Goal: Task Accomplishment & Management: Manage account settings

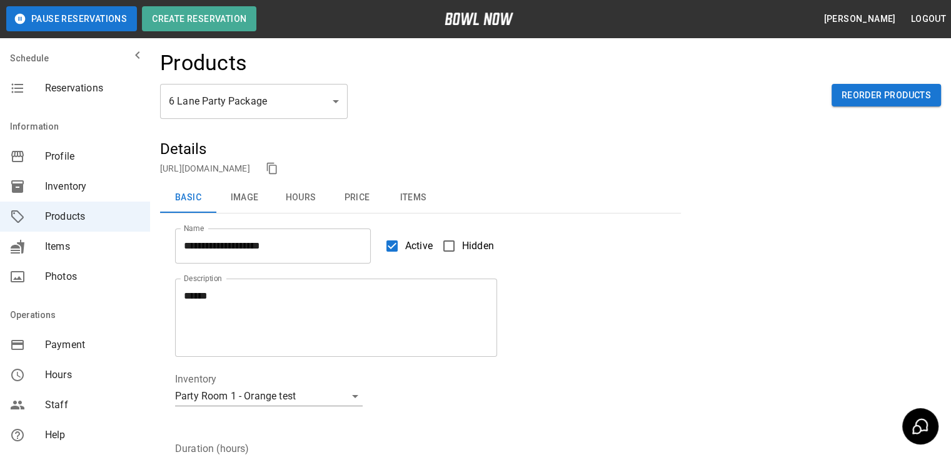
scroll to position [294, 0]
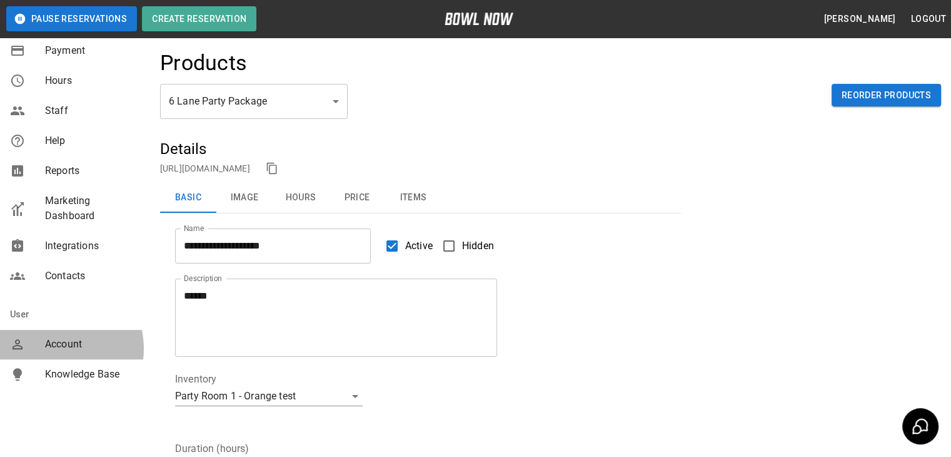
click at [56, 348] on span "Account" at bounding box center [92, 344] width 95 height 15
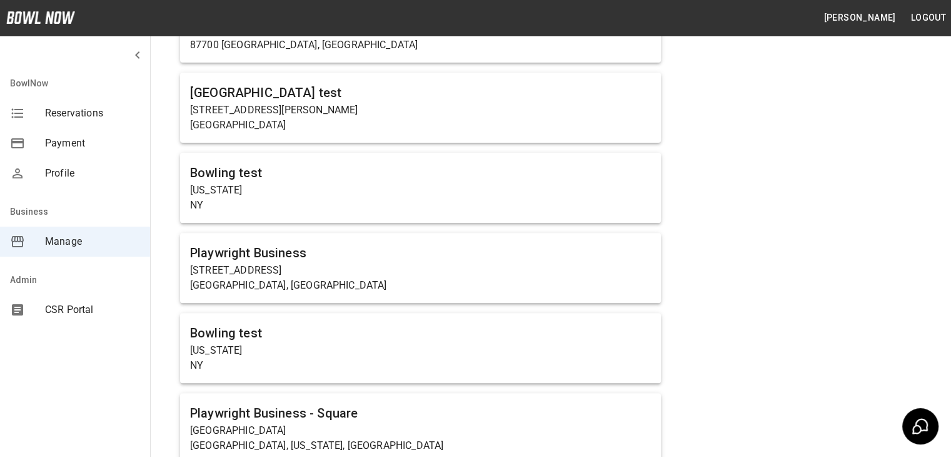
scroll to position [435, 0]
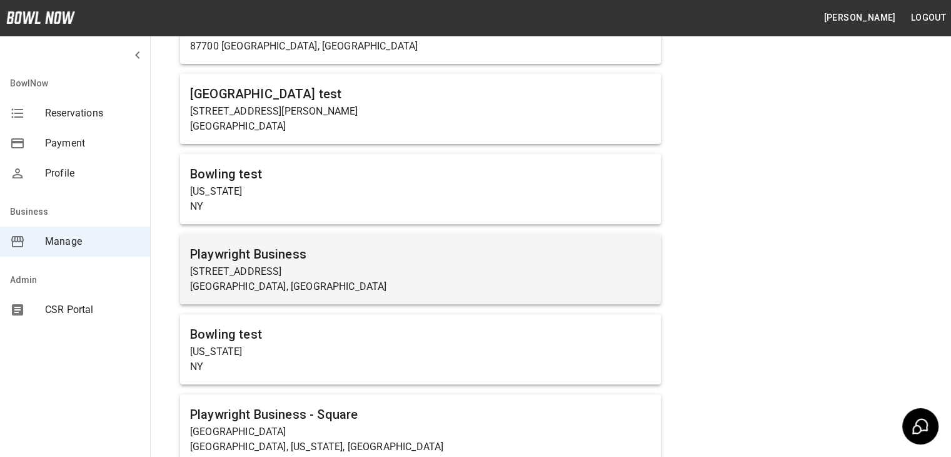
click at [610, 267] on p "[STREET_ADDRESS]" at bounding box center [420, 271] width 461 height 15
click at [483, 244] on h6 "Playwright Business" at bounding box center [420, 254] width 461 height 20
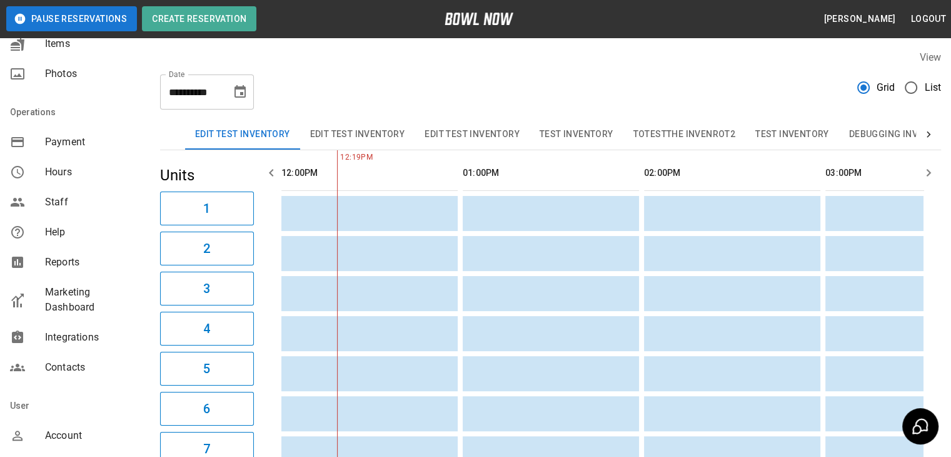
scroll to position [205, 0]
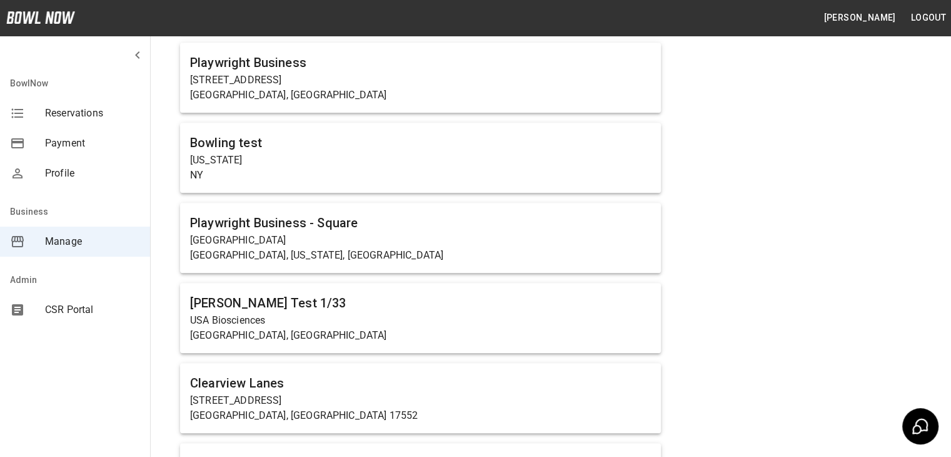
scroll to position [620, 0]
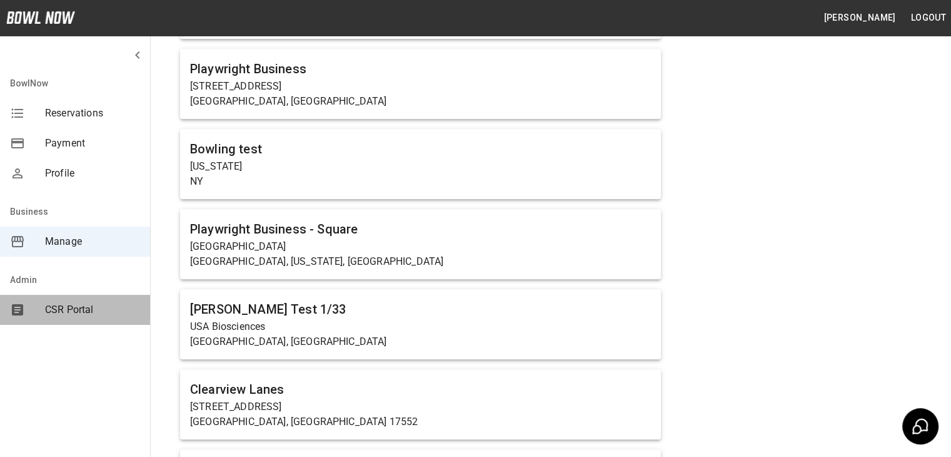
click at [83, 310] on span "CSR Portal" at bounding box center [92, 309] width 95 height 15
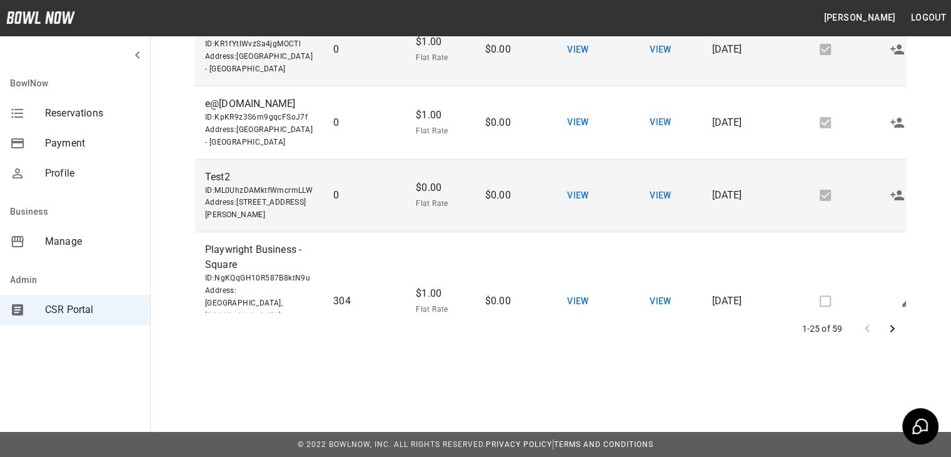
scroll to position [1554, 0]
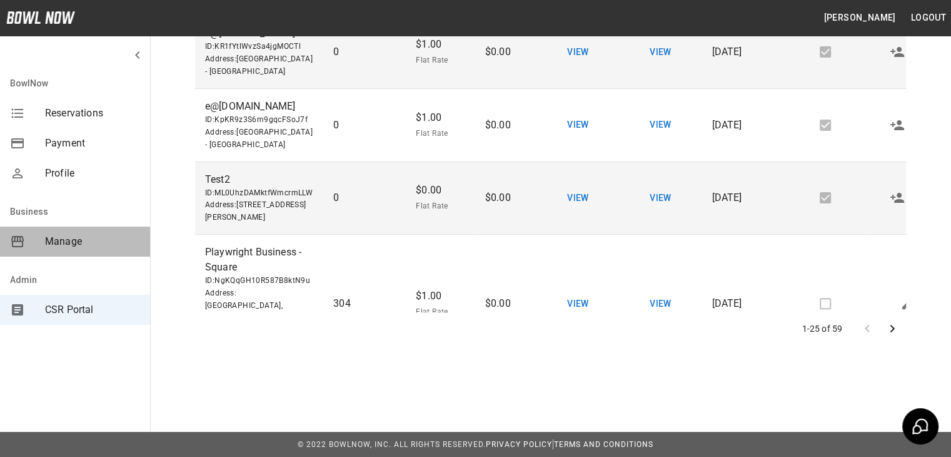
click at [85, 241] on span "Manage" at bounding box center [92, 241] width 95 height 15
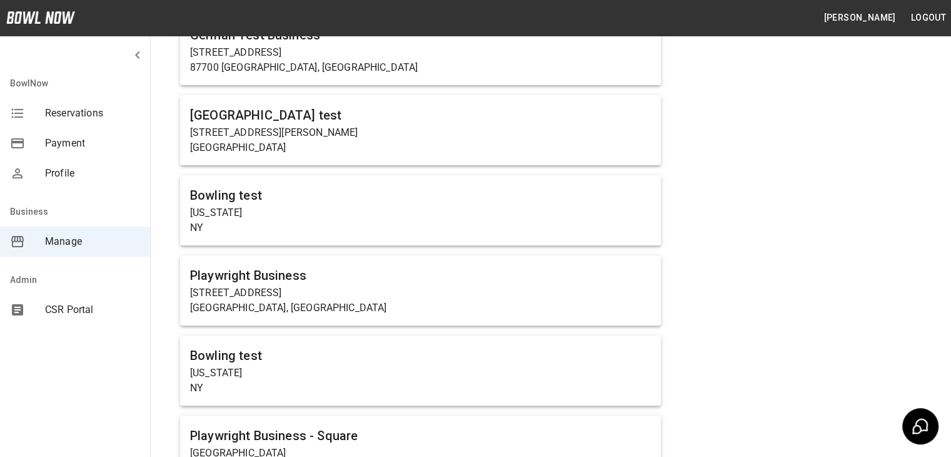
scroll to position [752, 0]
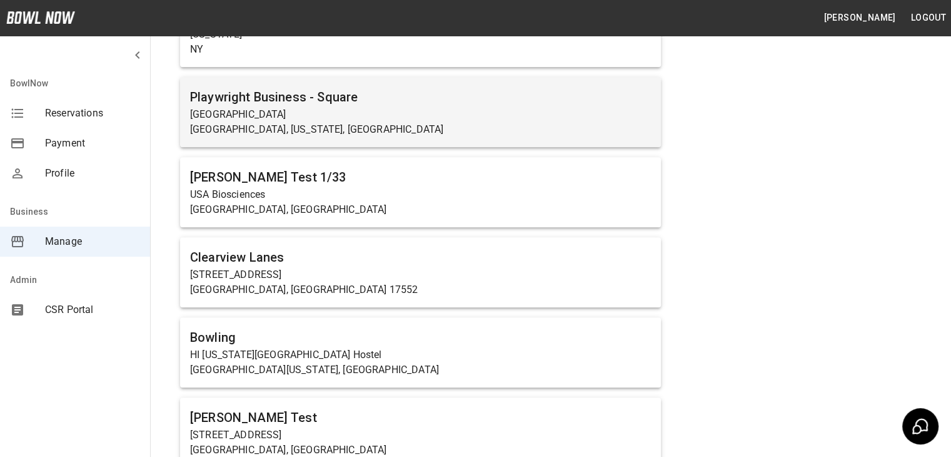
click at [355, 85] on div "Playwright Business - [GEOGRAPHIC_DATA], [US_STATE], [GEOGRAPHIC_DATA]" at bounding box center [420, 112] width 481 height 70
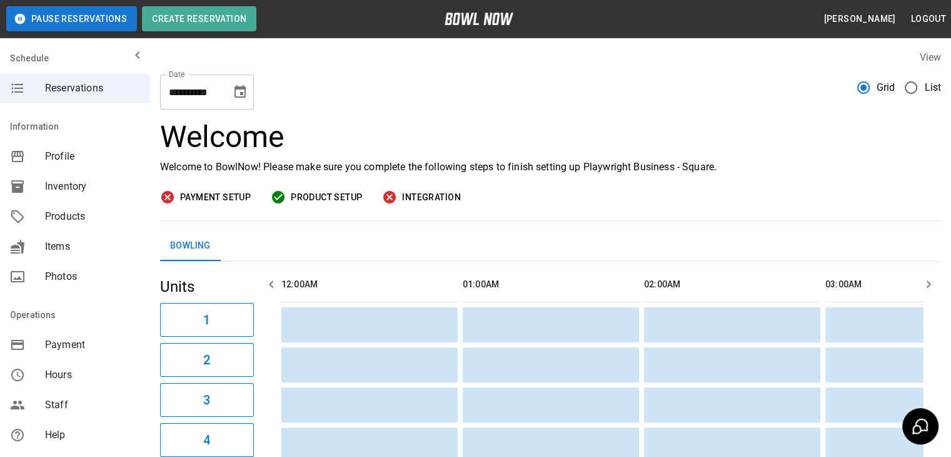
click at [63, 223] on span "Products" at bounding box center [92, 216] width 95 height 15
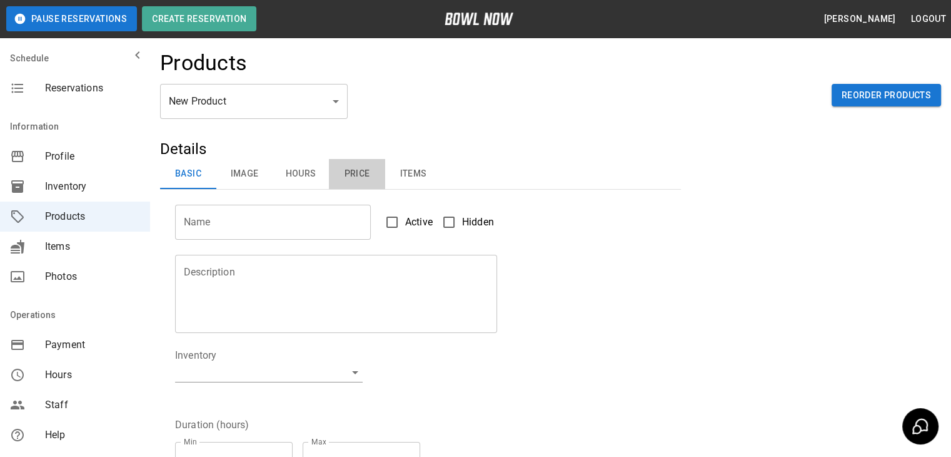
click at [363, 170] on button "Price" at bounding box center [357, 174] width 56 height 30
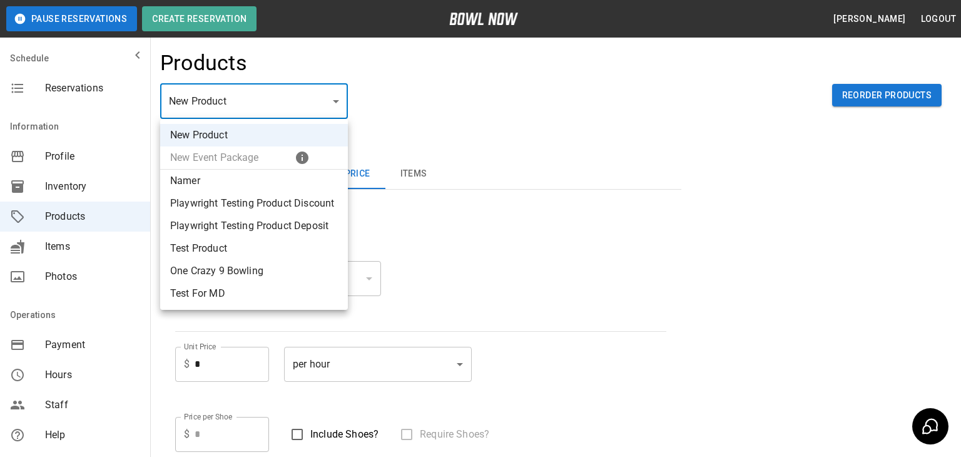
click at [268, 108] on body "Pause Reservations Create Reservation [PERSON_NAME] Logout Schedule Reservation…" at bounding box center [480, 371] width 961 height 742
click at [263, 202] on li "Playwright Testing Product Discount" at bounding box center [254, 203] width 188 height 23
type input "*"
type input "**"
type input "*"
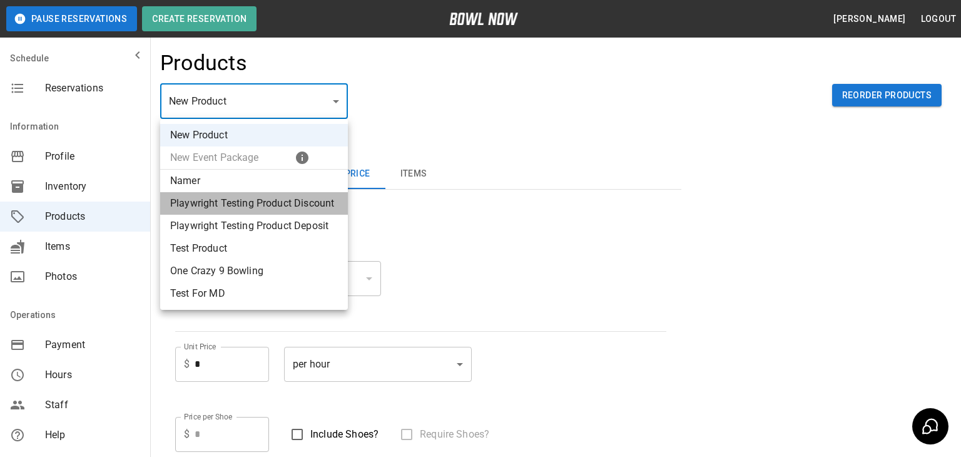
type input "*"
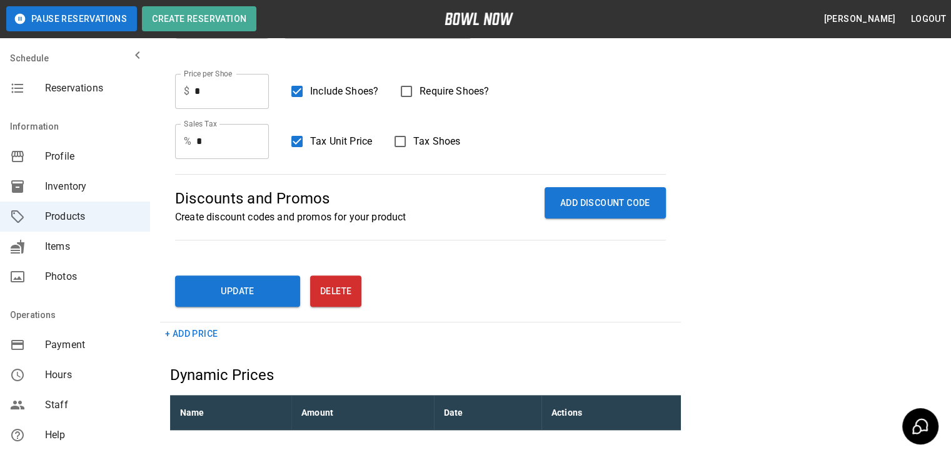
scroll to position [375, 0]
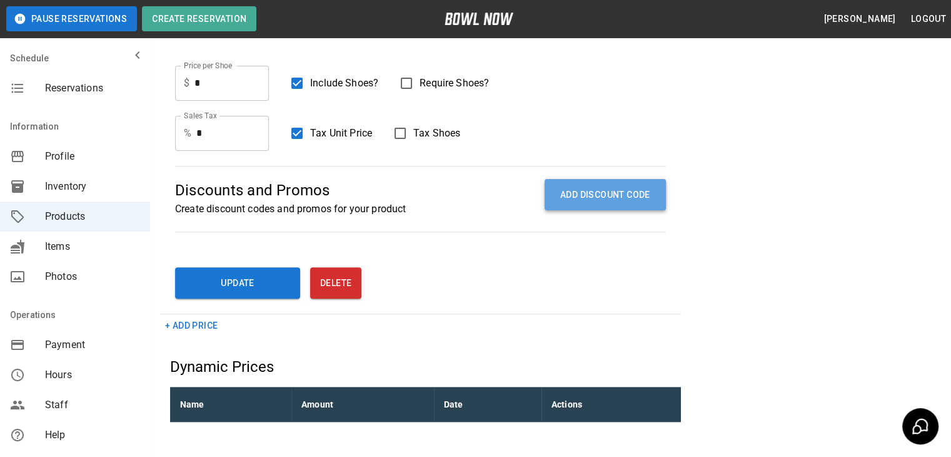
click at [592, 195] on button "ADD DISCOUNT CODE" at bounding box center [605, 195] width 121 height 32
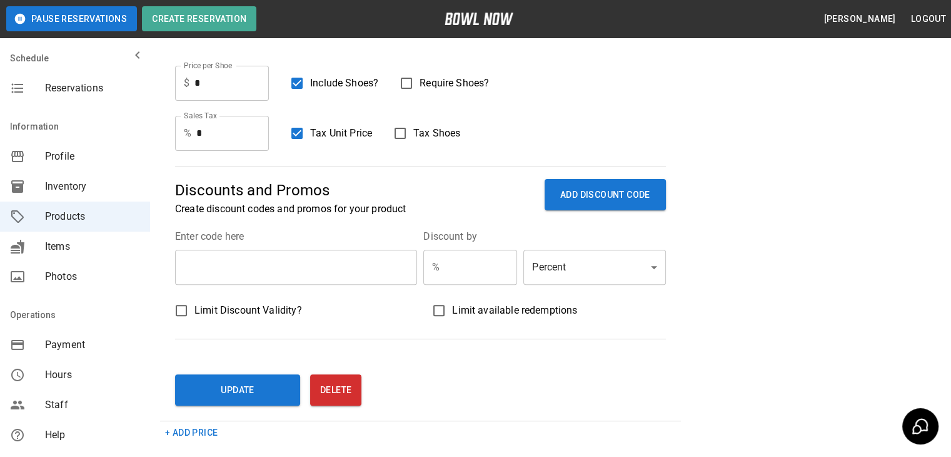
click at [275, 248] on fieldset "Enter code here ​" at bounding box center [296, 257] width 242 height 56
click at [275, 253] on input "text" at bounding box center [296, 267] width 242 height 35
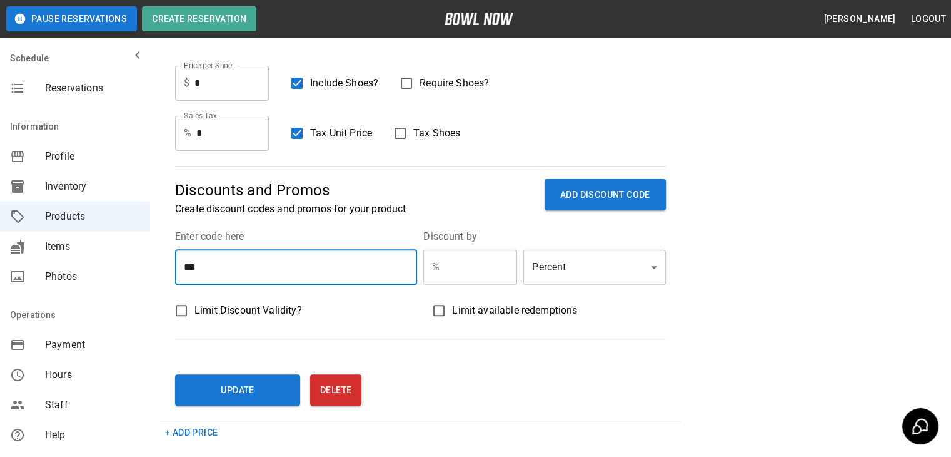
type input "***"
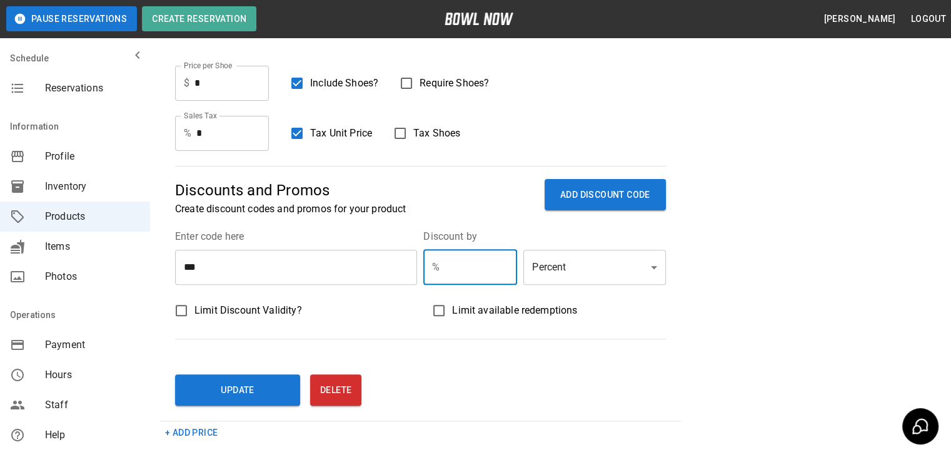
click at [466, 264] on input "text" at bounding box center [481, 267] width 73 height 35
type input "**"
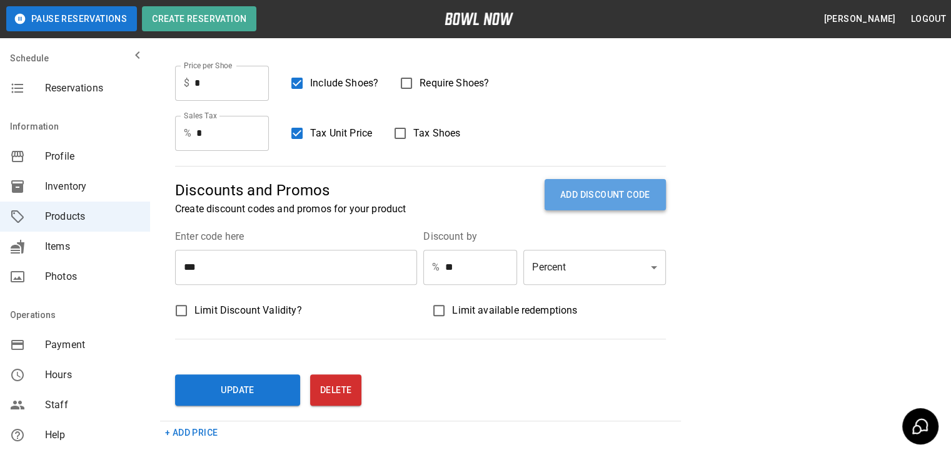
click at [610, 186] on button "ADD DISCOUNT CODE" at bounding box center [605, 195] width 121 height 32
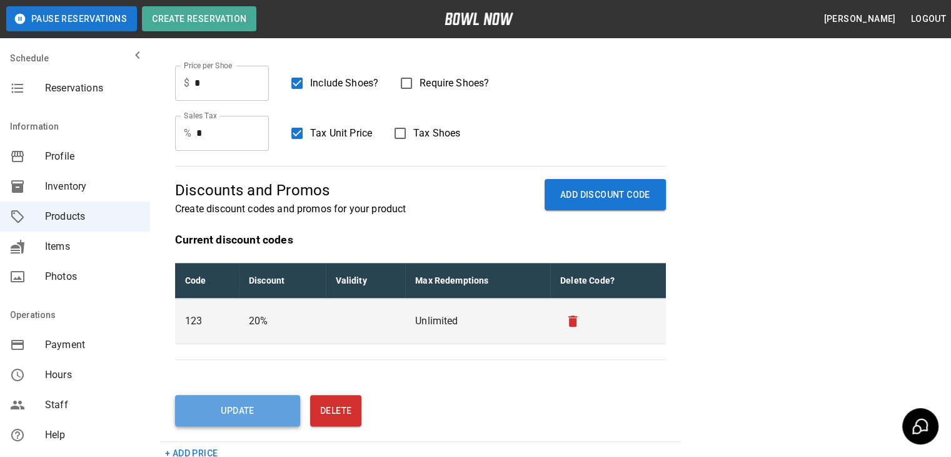
click at [255, 402] on button "Update" at bounding box center [237, 410] width 125 height 31
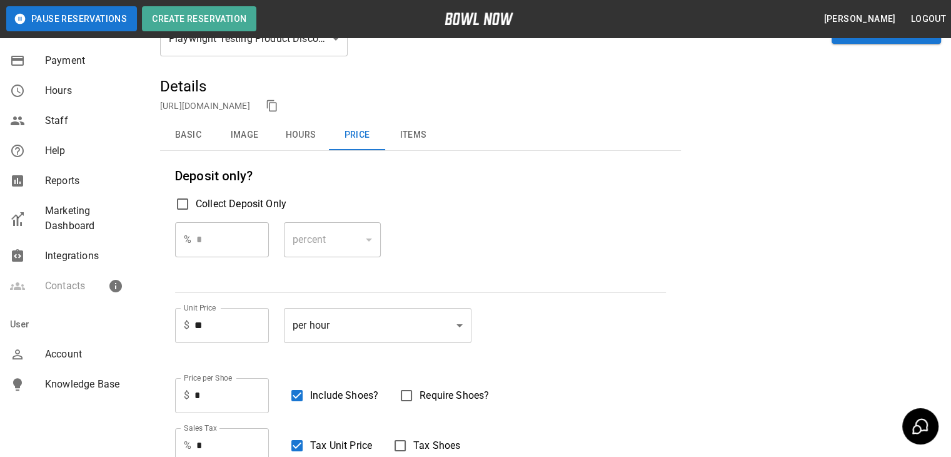
scroll to position [294, 0]
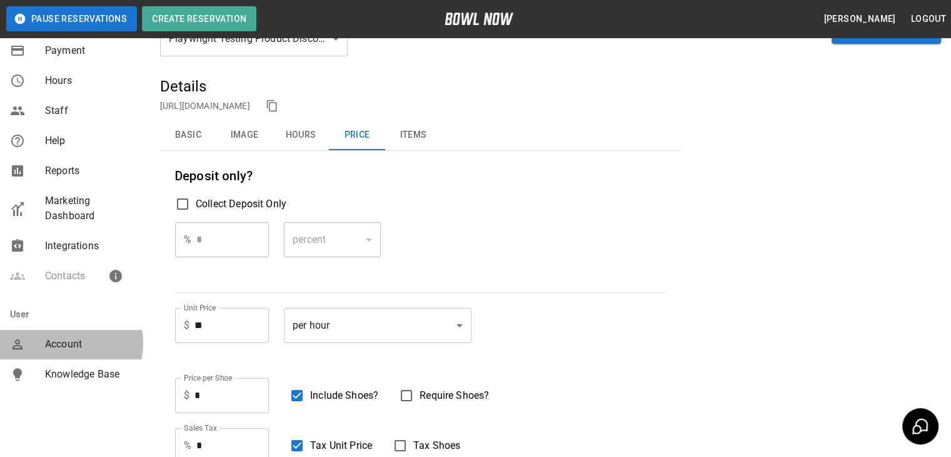
click at [66, 343] on span "Account" at bounding box center [92, 344] width 95 height 15
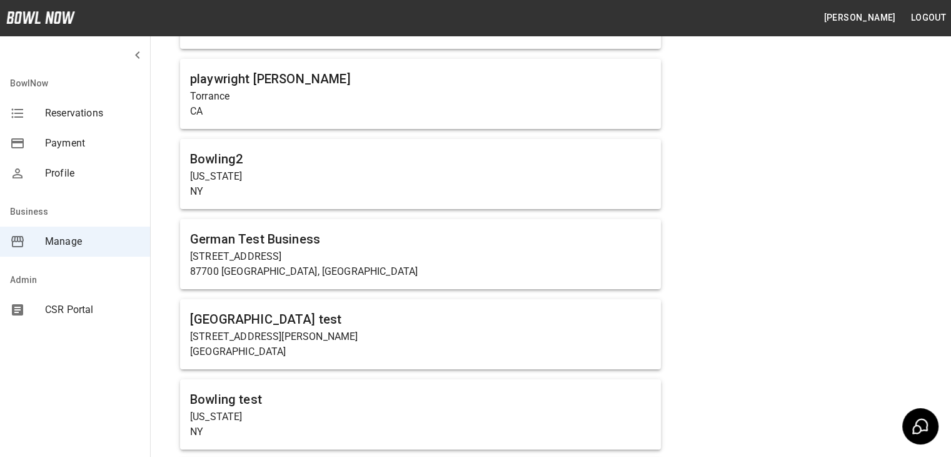
scroll to position [226, 0]
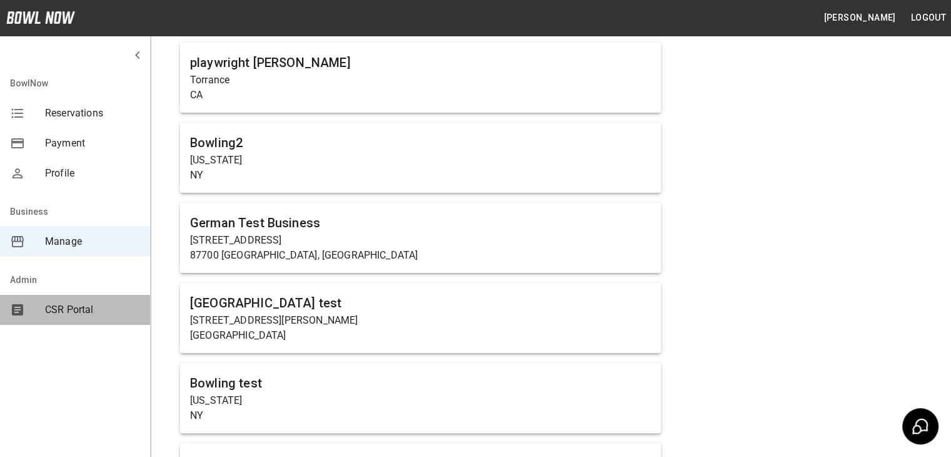
click at [54, 306] on span "CSR Portal" at bounding box center [92, 309] width 95 height 15
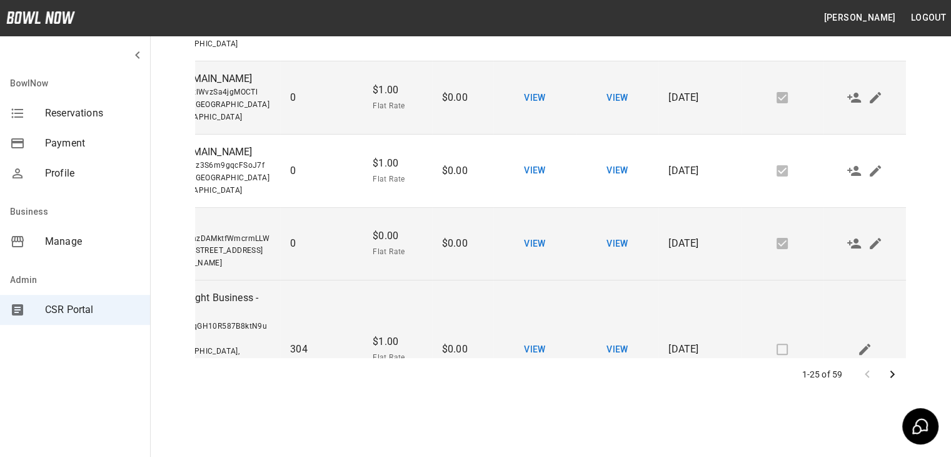
scroll to position [1554, 42]
click at [859, 342] on icon "Edit" at bounding box center [866, 349] width 15 height 15
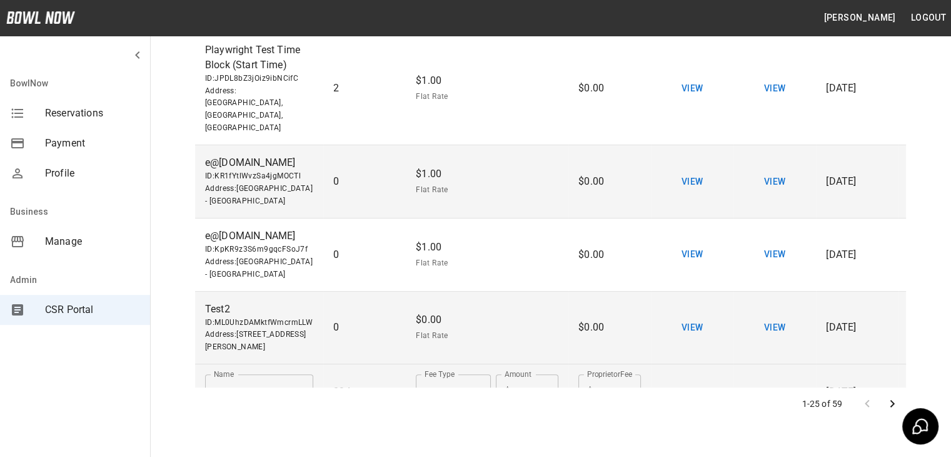
scroll to position [1485, 0]
click at [215, 301] on p "Test2" at bounding box center [259, 308] width 108 height 15
copy p "Test2"
drag, startPoint x: 239, startPoint y: 226, endPoint x: 319, endPoint y: 233, distance: 80.4
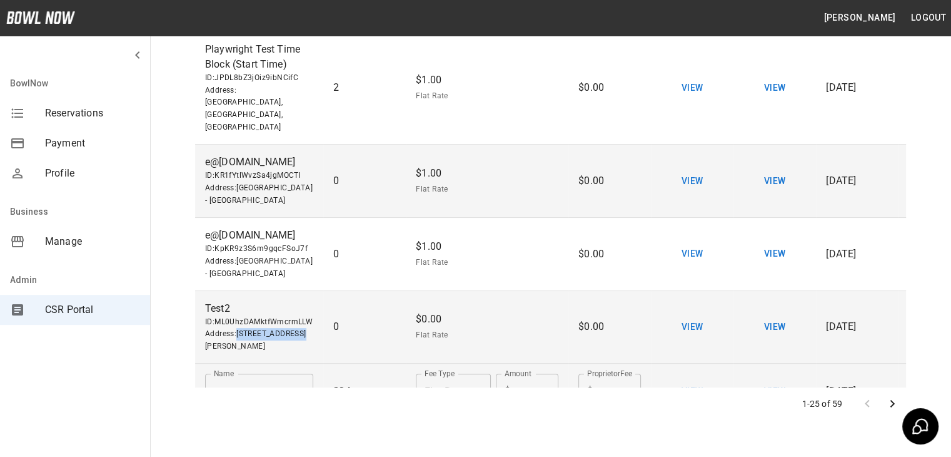
click at [319, 291] on td "Test2 ID: ML0UhzDAMktfWmcrmLLW Address : [STREET_ADDRESS][PERSON_NAME]" at bounding box center [259, 327] width 128 height 73
copy span "1245 East [PERSON_NAME]"
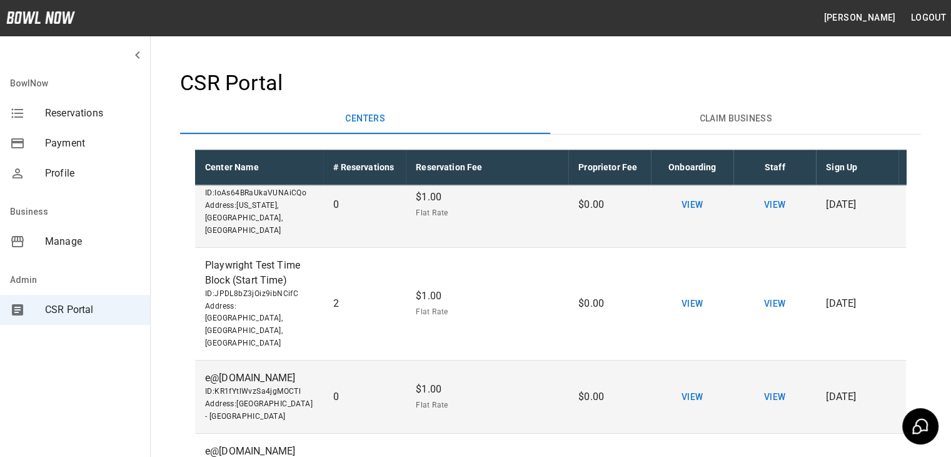
scroll to position [300, 0]
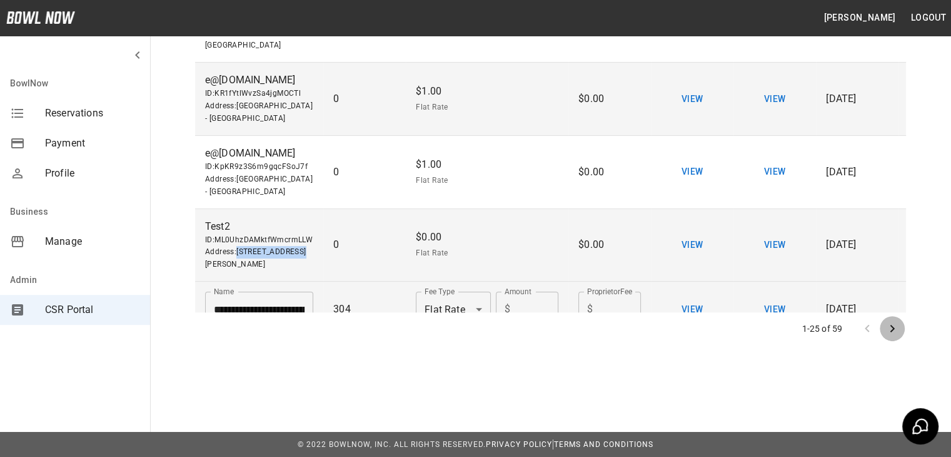
click at [895, 331] on icon "Go to next page" at bounding box center [892, 328] width 15 height 15
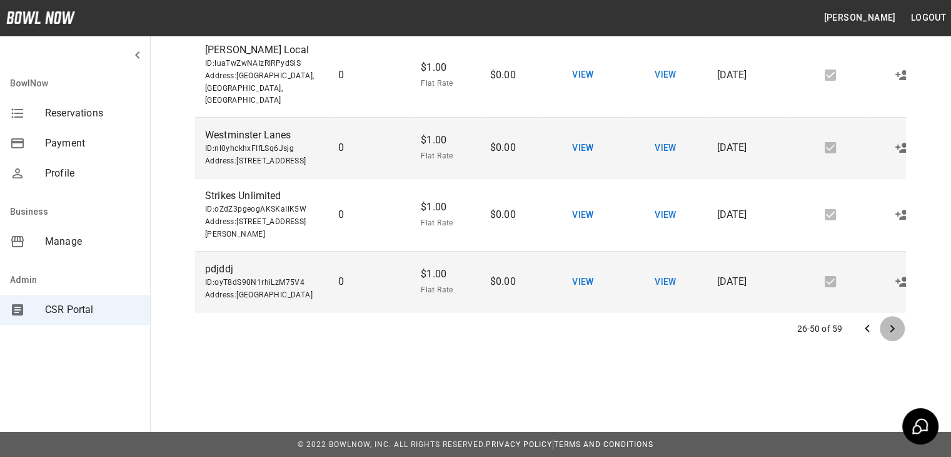
click at [890, 321] on icon "Go to next page" at bounding box center [892, 328] width 15 height 15
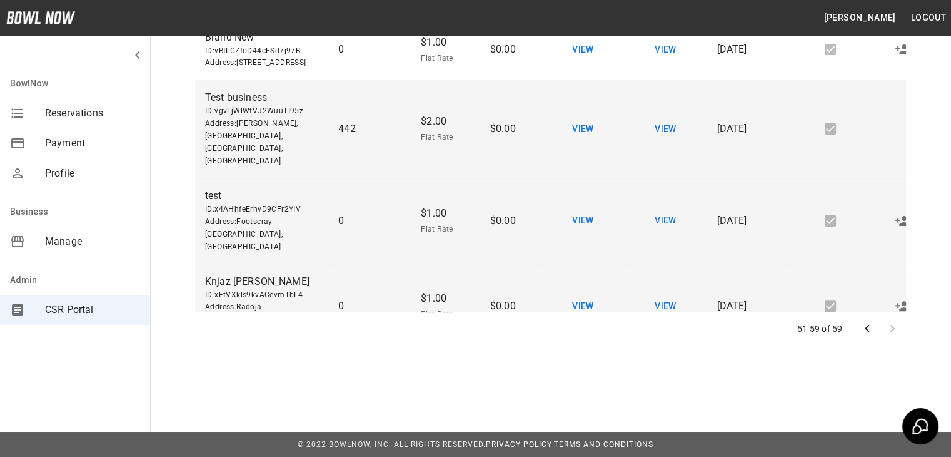
scroll to position [232, 0]
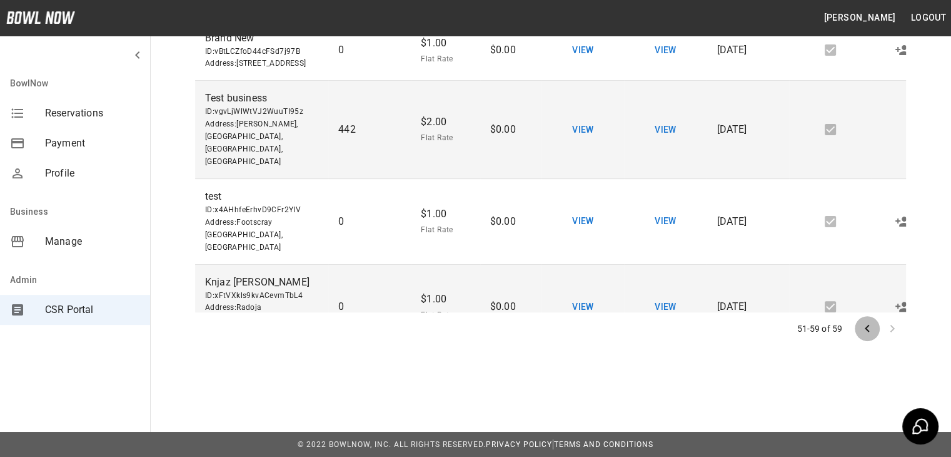
click at [867, 323] on icon "Go to previous page" at bounding box center [867, 328] width 15 height 15
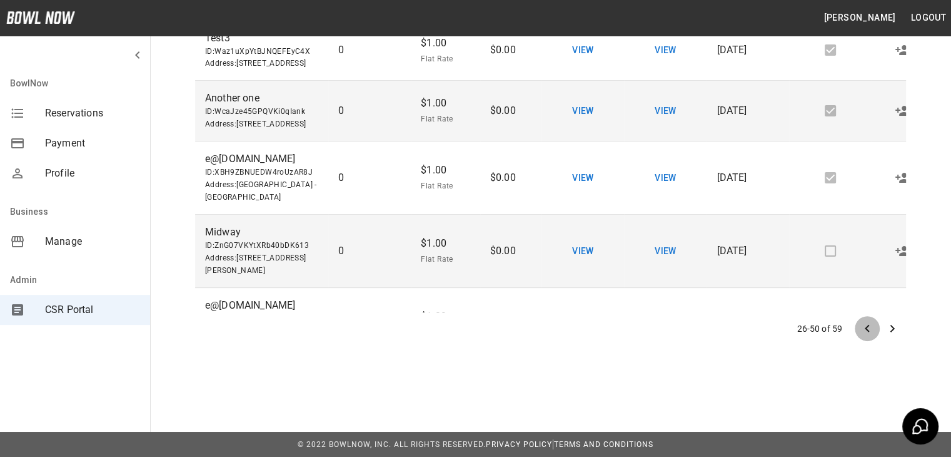
click at [867, 323] on icon "Go to previous page" at bounding box center [867, 328] width 15 height 15
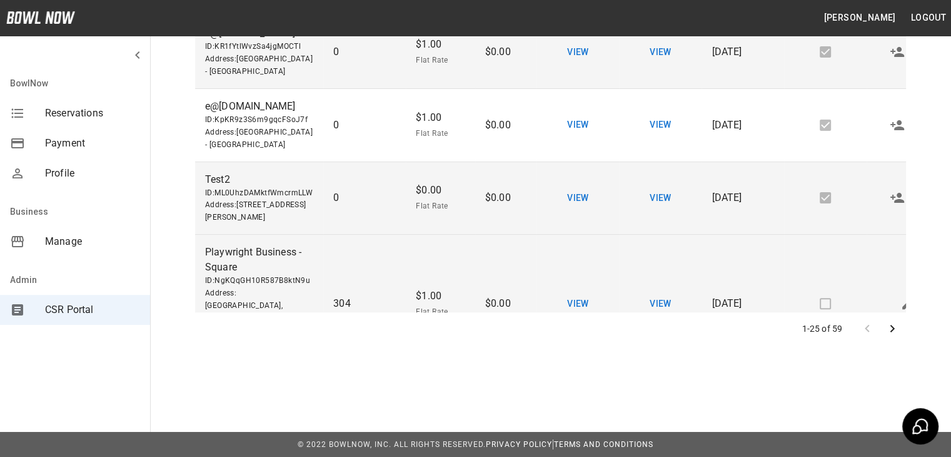
scroll to position [1527, 0]
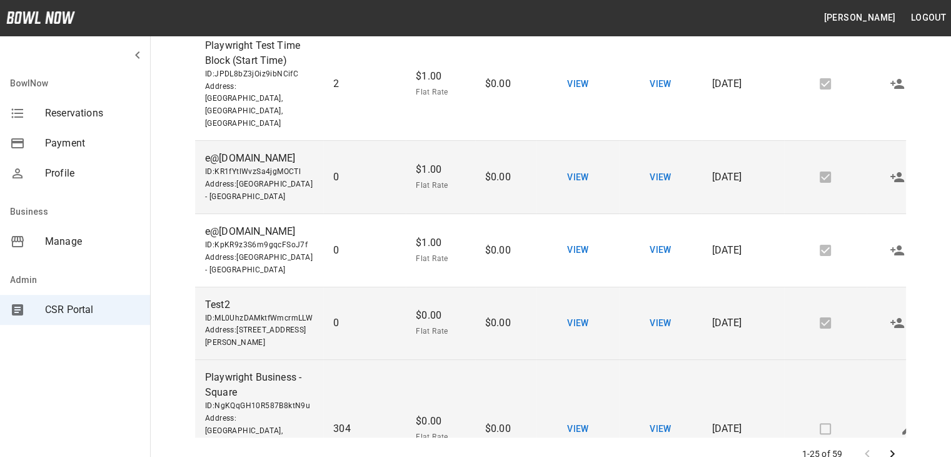
scroll to position [1554, 49]
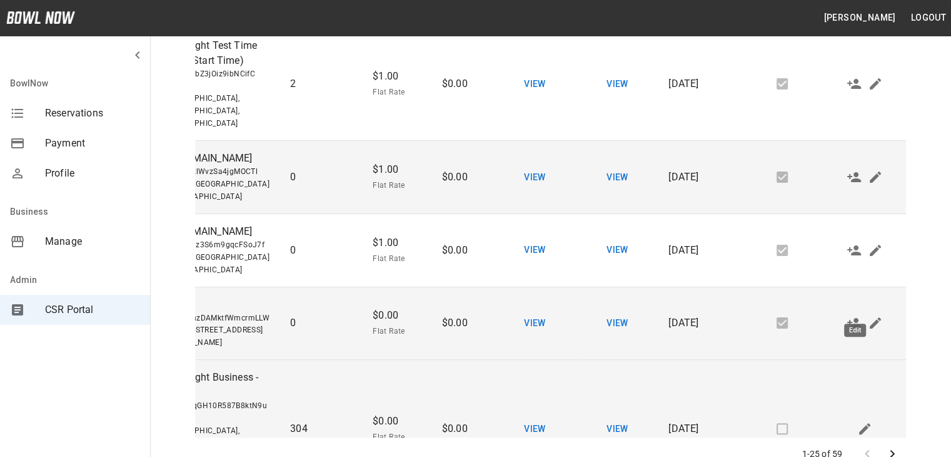
click at [858, 421] on icon "Edit" at bounding box center [865, 428] width 15 height 15
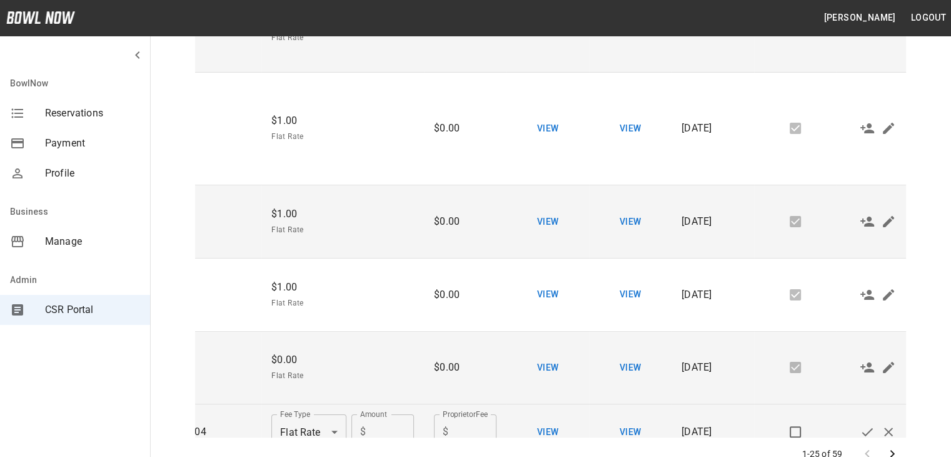
scroll to position [1494, 155]
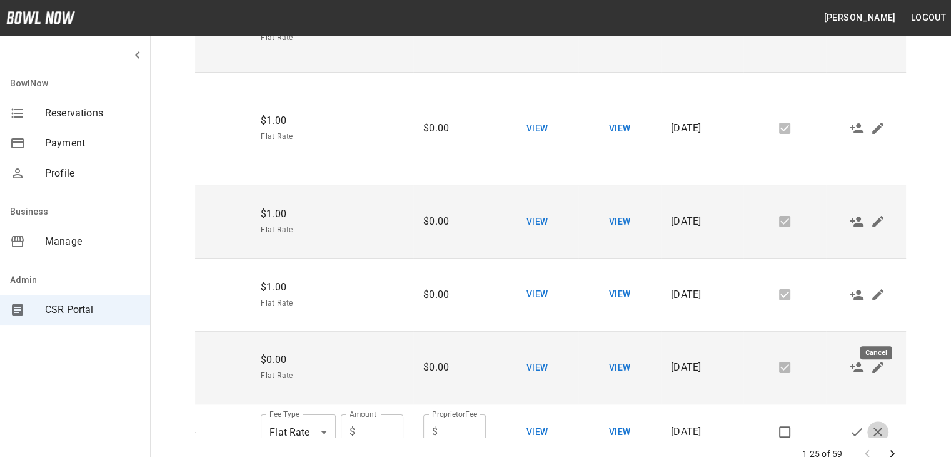
click at [877, 424] on icon "Cancel" at bounding box center [878, 431] width 15 height 15
